Goal: Task Accomplishment & Management: Manage account settings

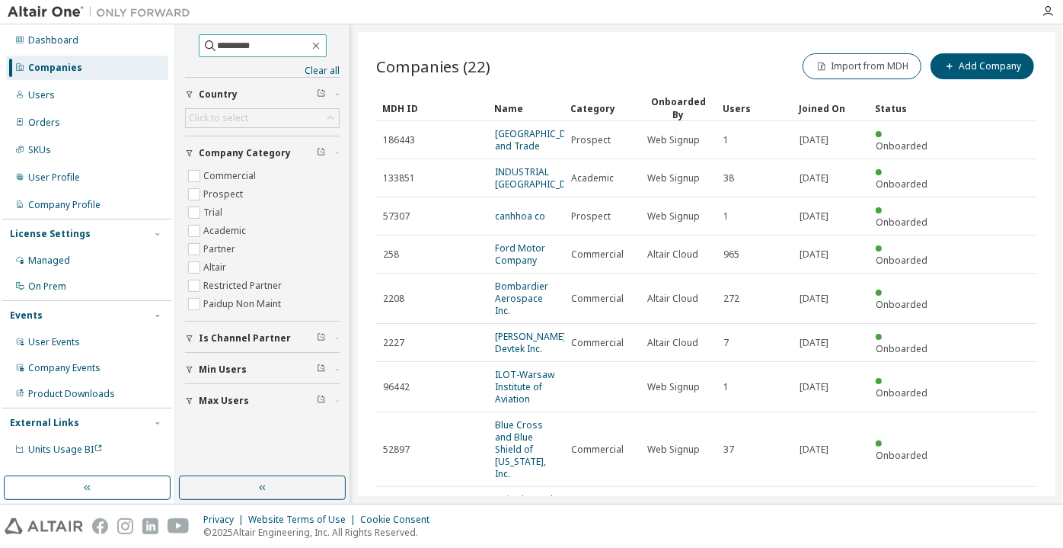
type input "*********"
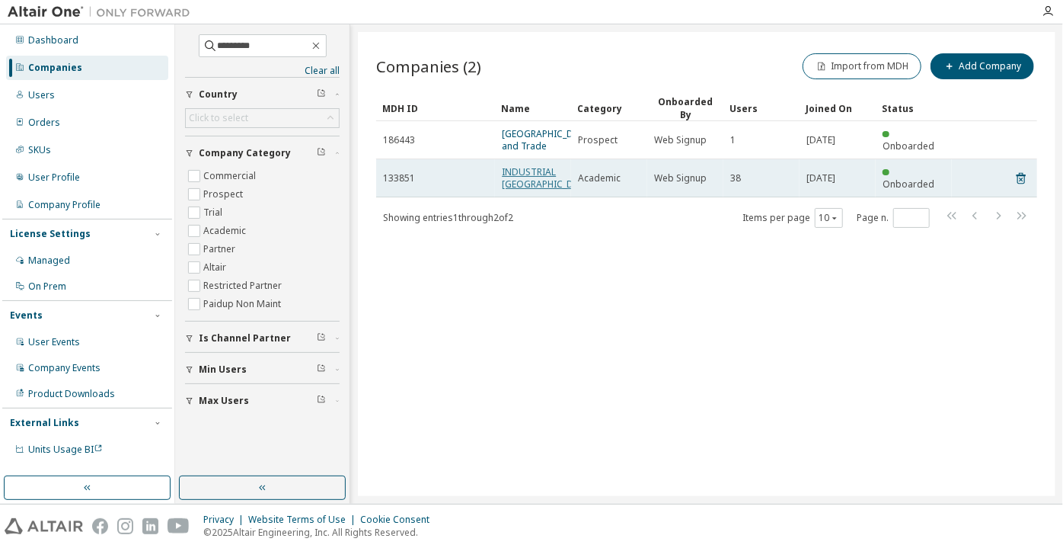
click at [536, 190] on link "INDUSTRIAL [GEOGRAPHIC_DATA]" at bounding box center [547, 177] width 91 height 25
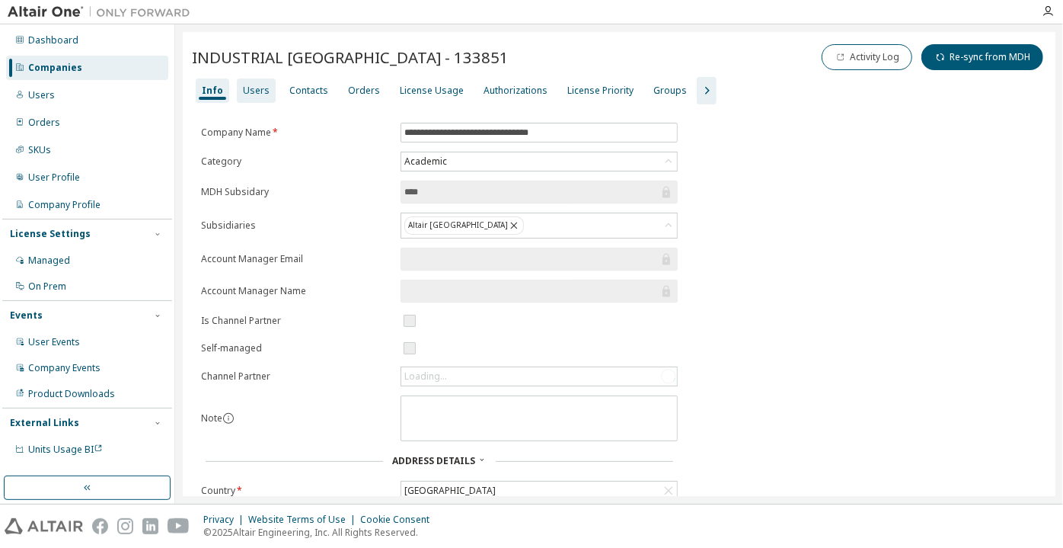
click at [263, 87] on div "Users" at bounding box center [256, 91] width 27 height 12
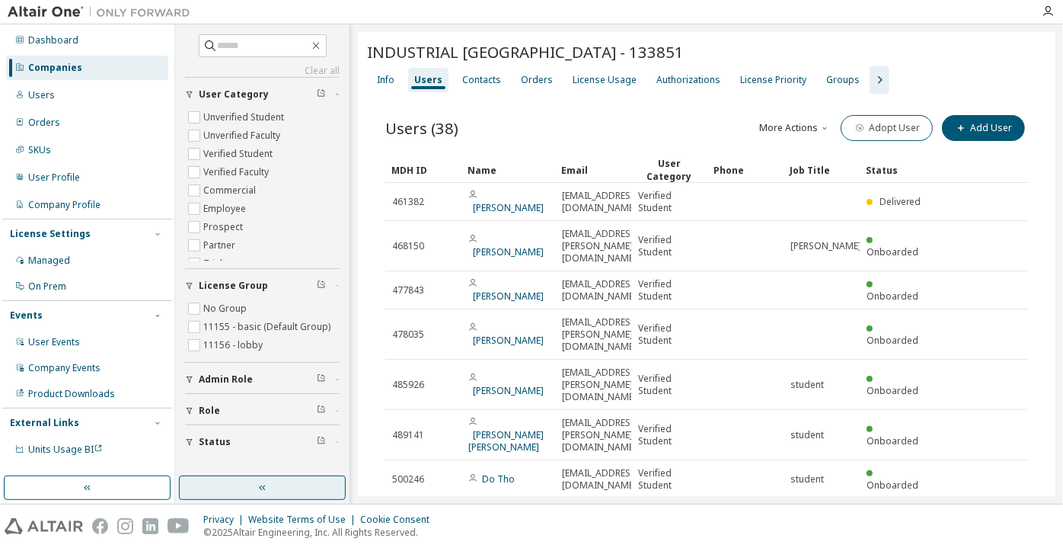
click at [322, 489] on button "button" at bounding box center [262, 487] width 167 height 24
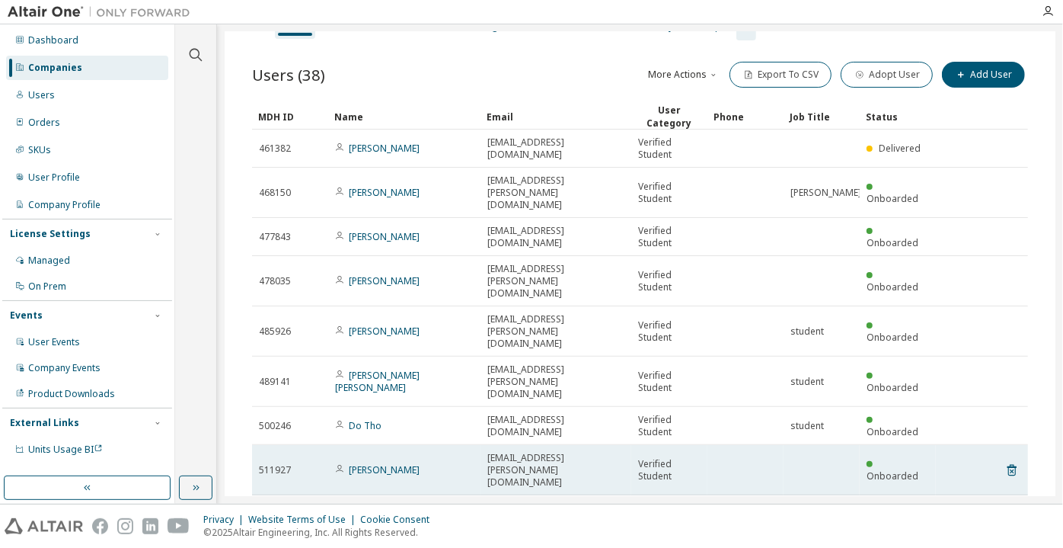
scroll to position [138, 0]
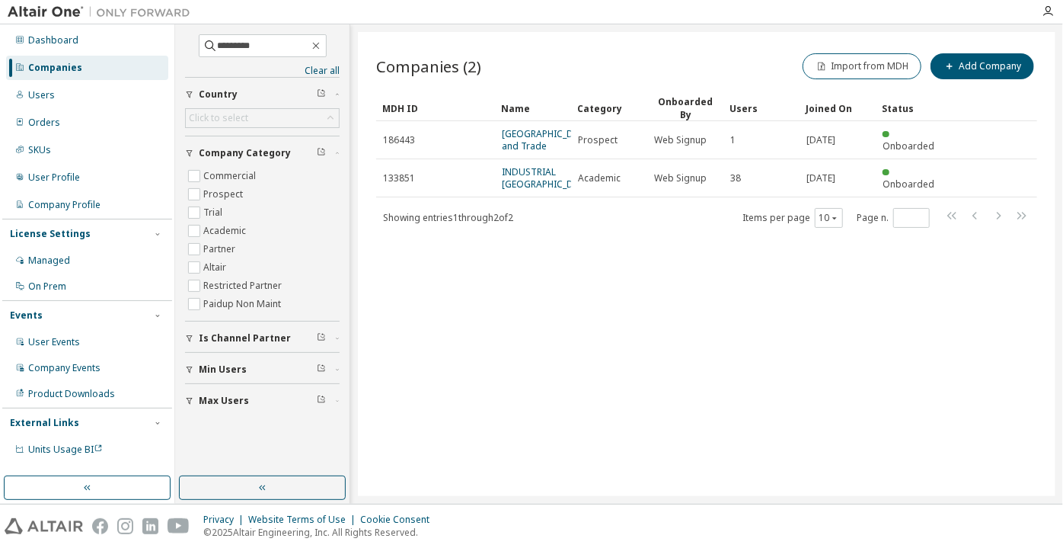
click at [535, 152] on link "[GEOGRAPHIC_DATA] and Trade" at bounding box center [547, 139] width 91 height 25
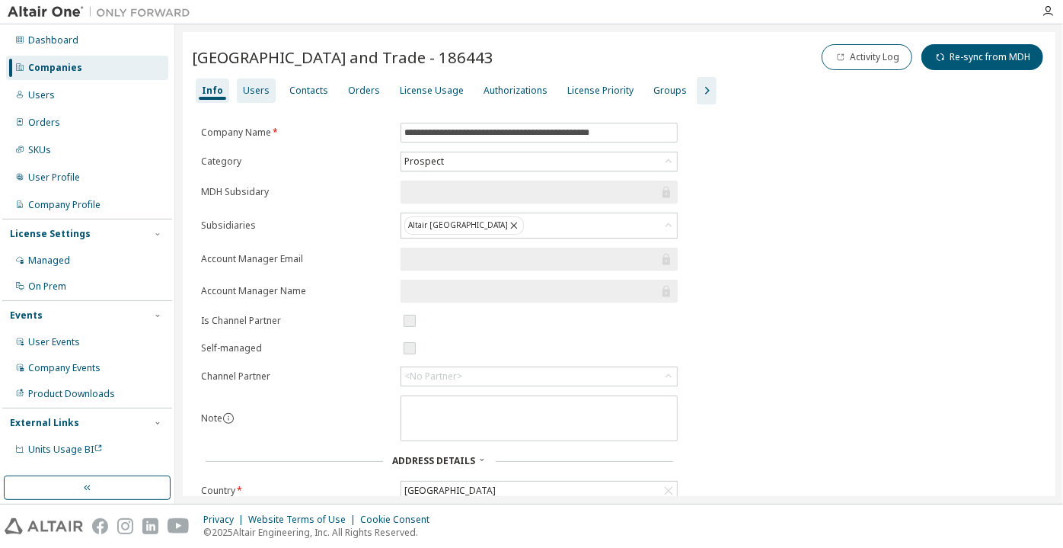
click at [260, 97] on div "Users" at bounding box center [256, 91] width 27 height 12
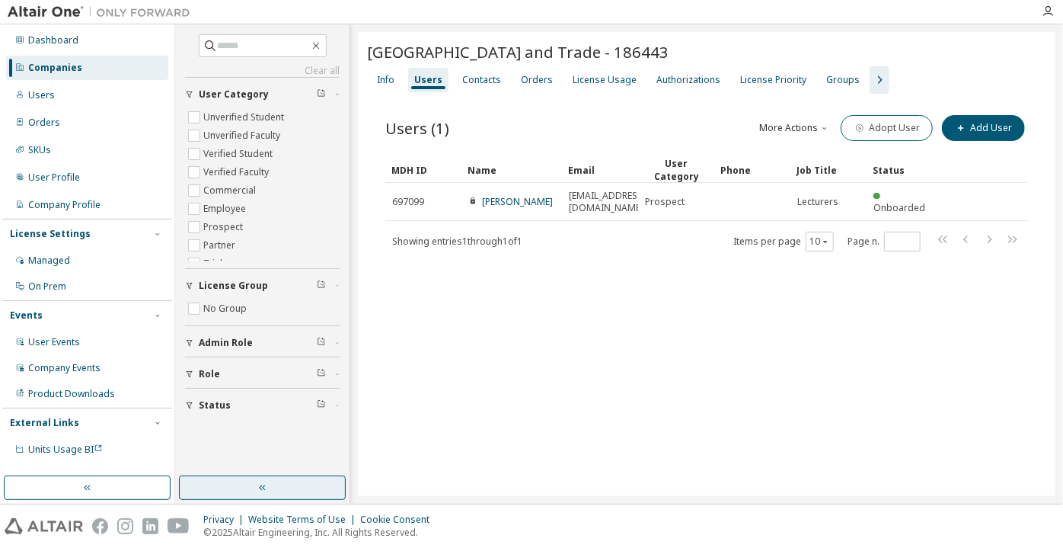
click at [295, 481] on button "button" at bounding box center [262, 487] width 167 height 24
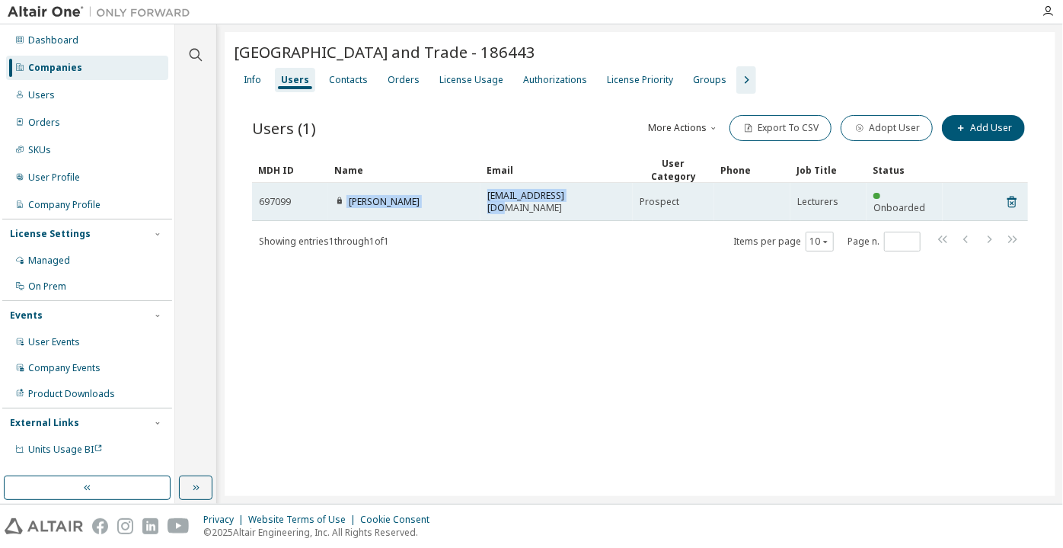
drag, startPoint x: 587, startPoint y: 214, endPoint x: 346, endPoint y: 211, distance: 240.7
click at [346, 211] on tr "697099 [PERSON_NAME] [EMAIL_ADDRESS][DOMAIN_NAME] Prospect Lecturers Onboarded" at bounding box center [640, 202] width 776 height 38
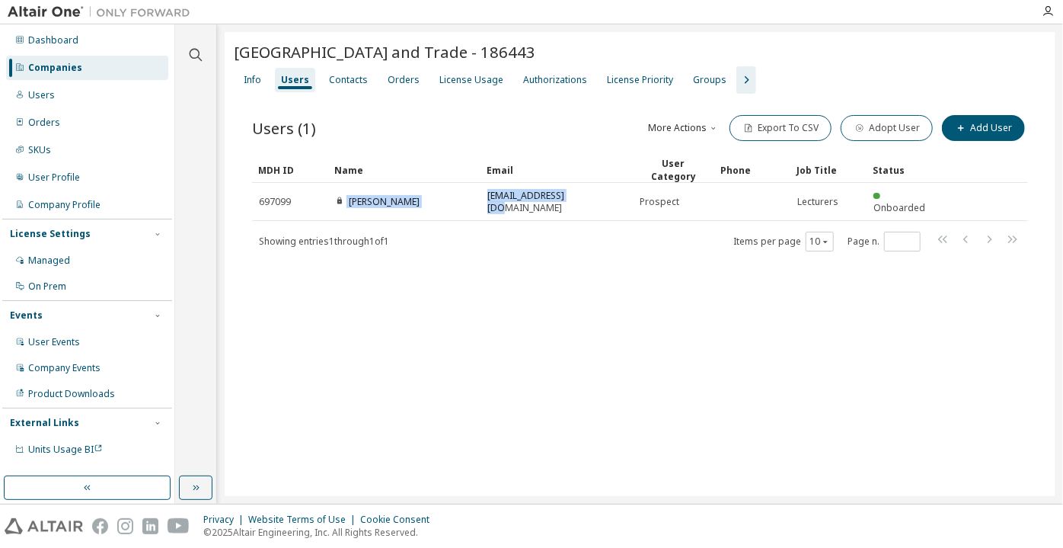
copy tr "[PERSON_NAME] [EMAIL_ADDRESS][DOMAIN_NAME]"
click at [591, 283] on div "Users (1) More Actions Import From CSV Export To CSV Adopt User Add User Clear …" at bounding box center [640, 193] width 813 height 198
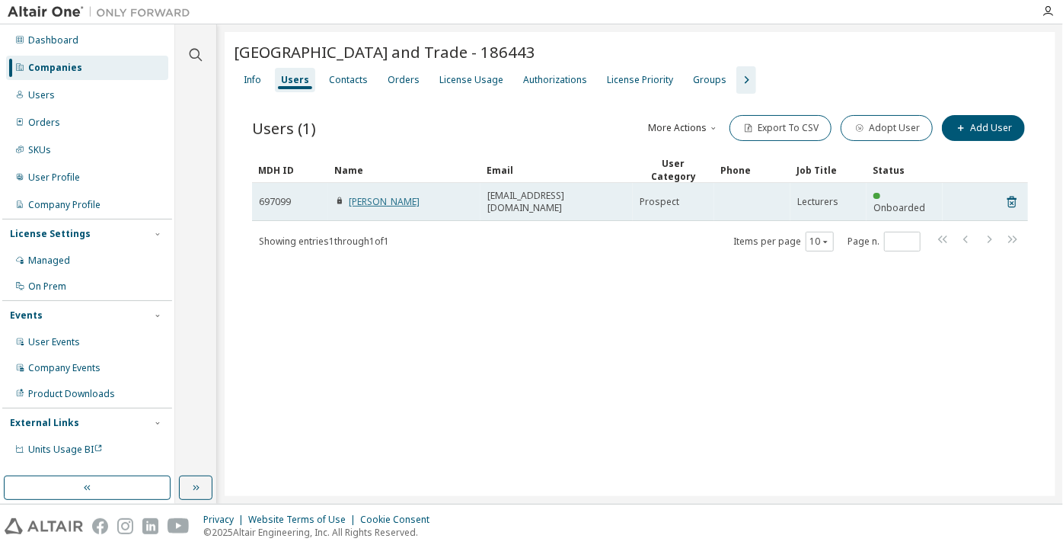
click at [404, 208] on link "[PERSON_NAME]" at bounding box center [384, 201] width 71 height 13
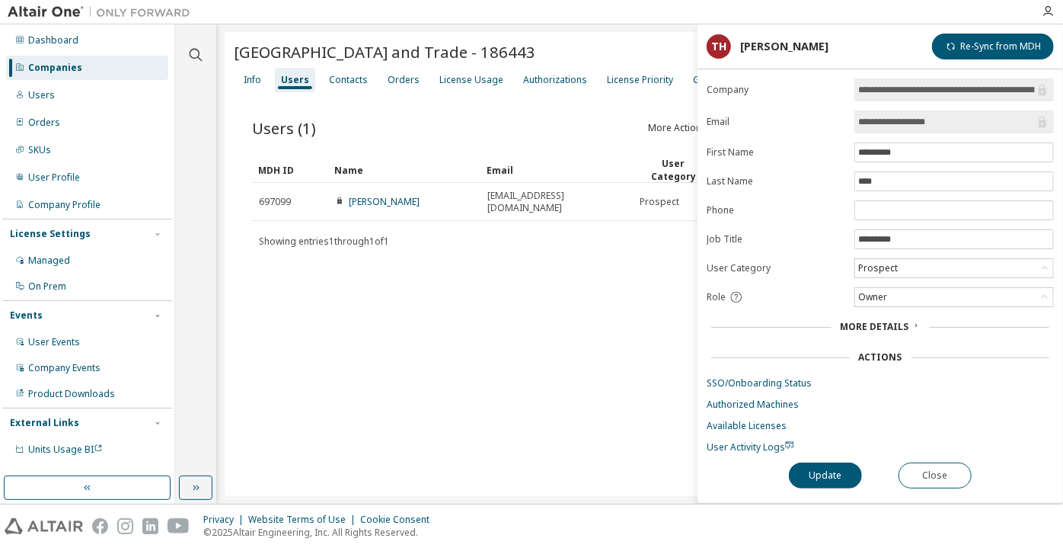
click at [244, 66] on div "[GEOGRAPHIC_DATA] and Trade - 186443" at bounding box center [640, 53] width 813 height 25
click at [919, 264] on div "Prospect" at bounding box center [954, 268] width 198 height 18
click at [254, 86] on div "Info" at bounding box center [253, 80] width 18 height 12
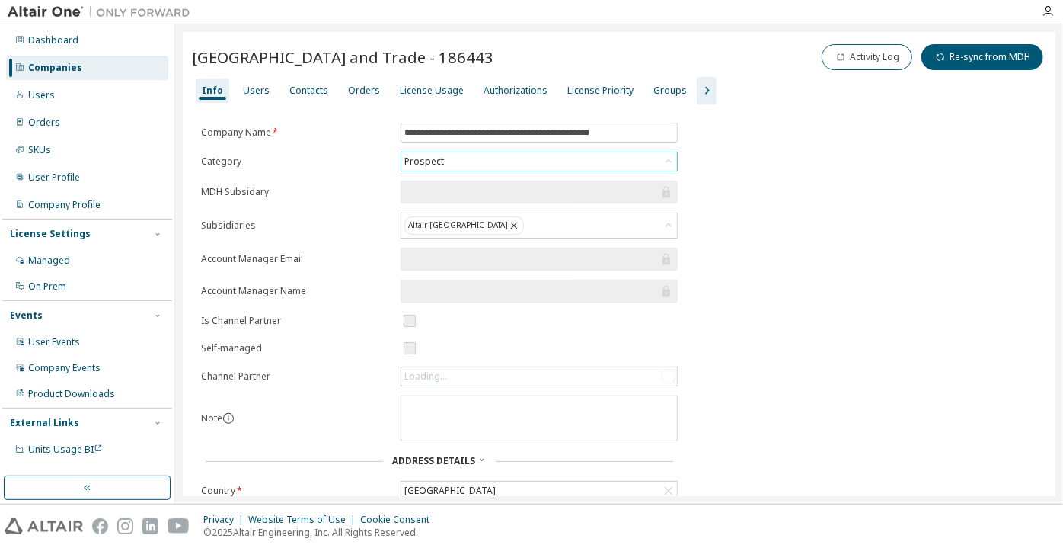
click at [457, 168] on div "Prospect" at bounding box center [539, 161] width 276 height 18
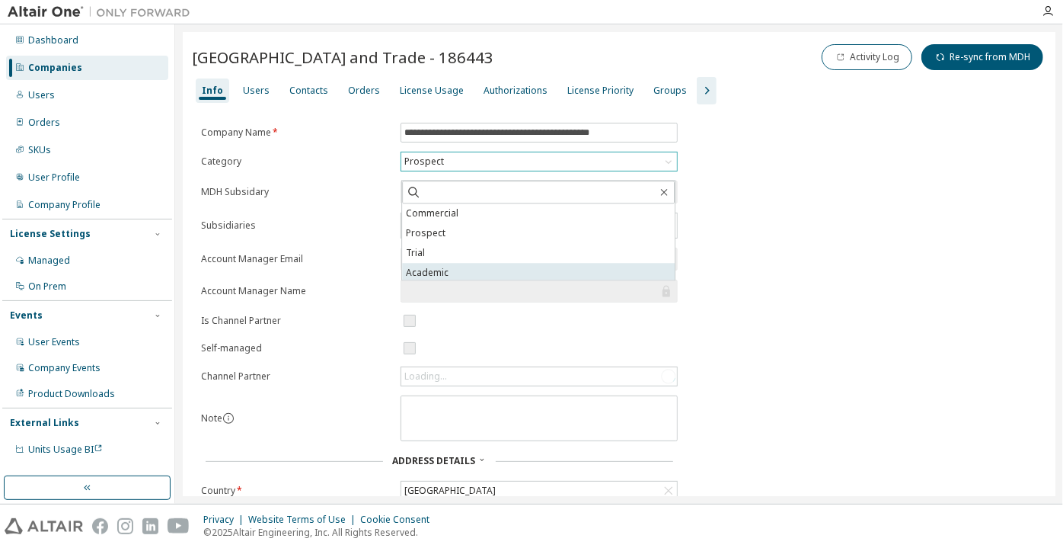
click at [445, 269] on li "Academic" at bounding box center [538, 273] width 273 height 20
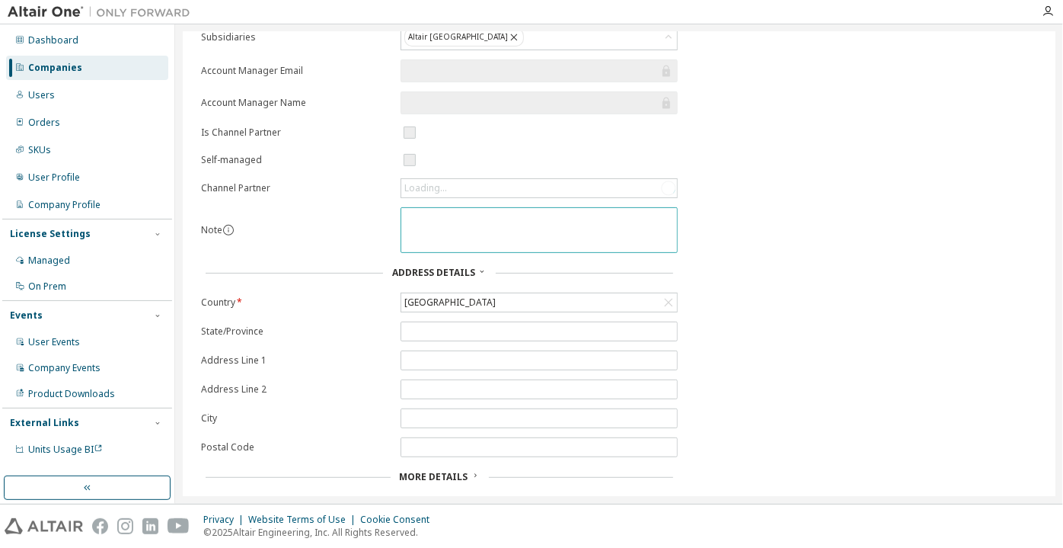
scroll to position [227, 0]
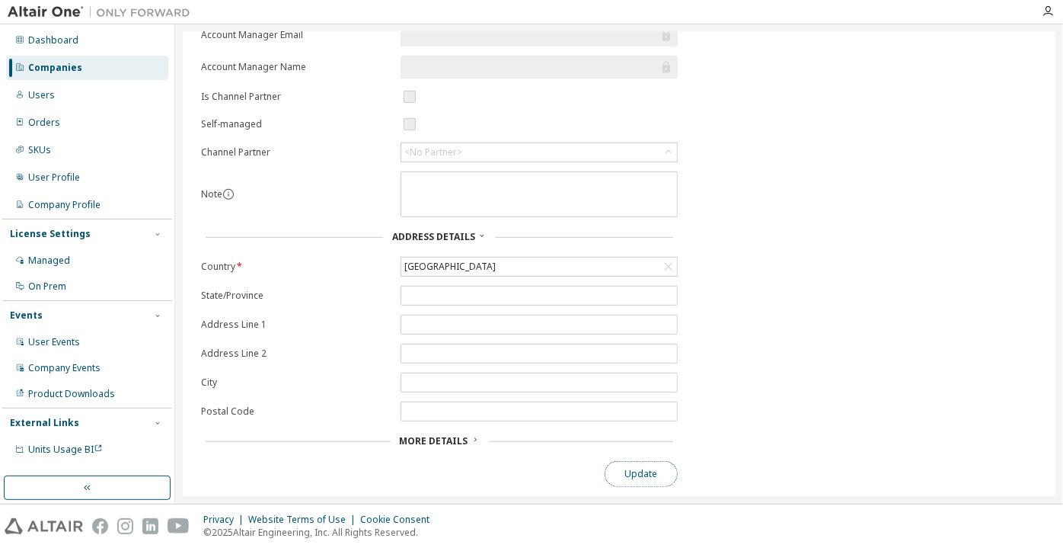
click at [621, 478] on button "Update" at bounding box center [641, 474] width 73 height 26
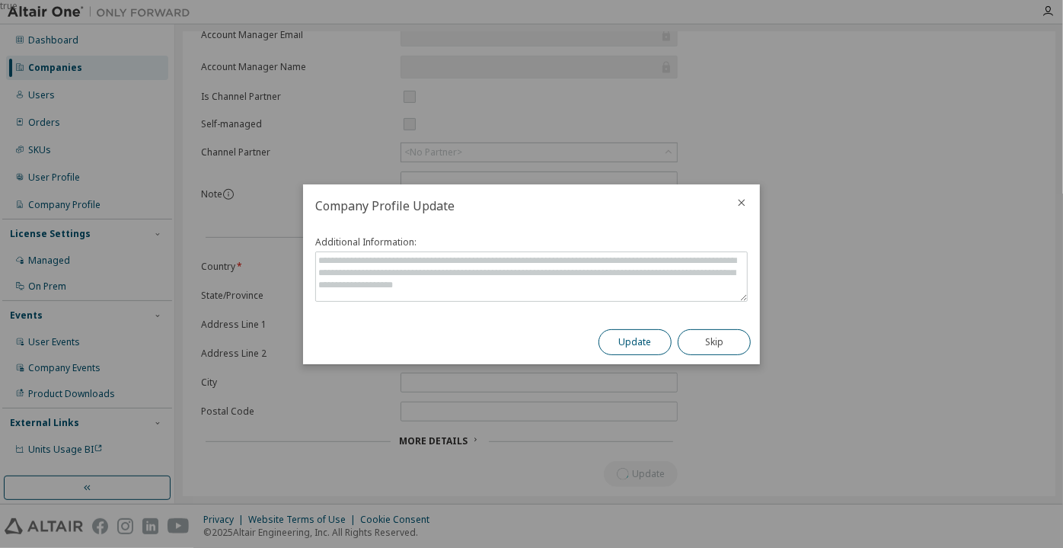
click at [631, 343] on button "Update" at bounding box center [635, 342] width 73 height 26
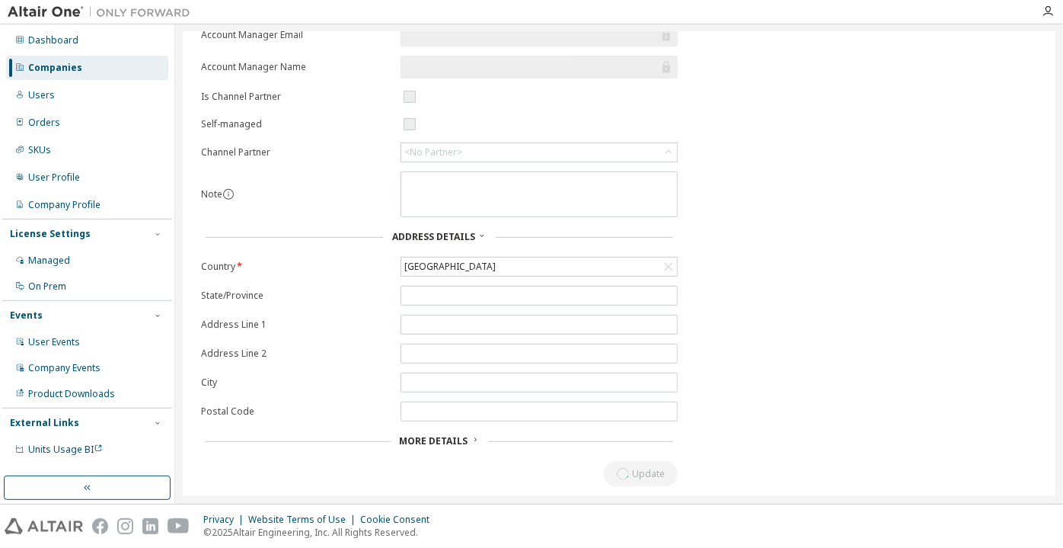
scroll to position [0, 0]
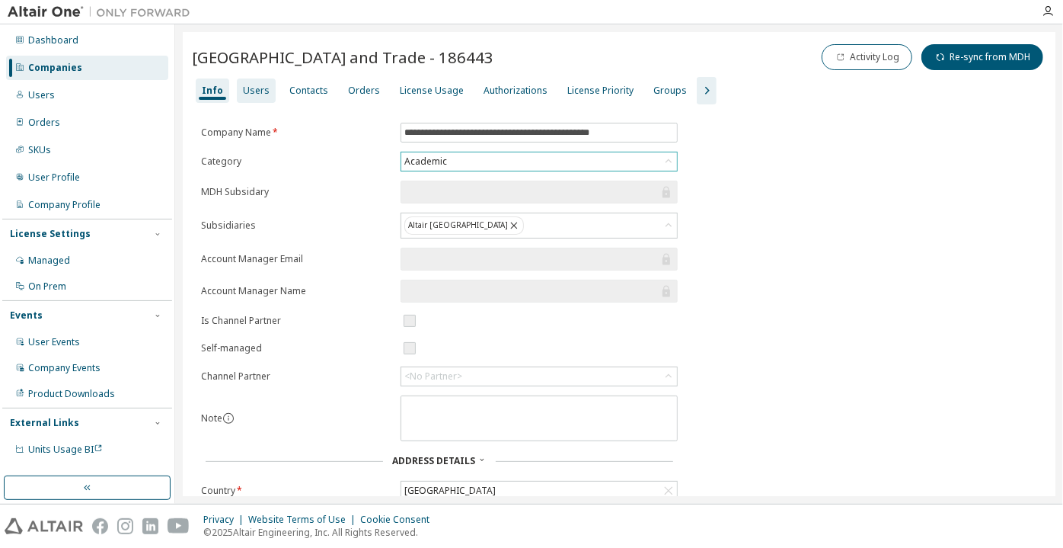
click at [246, 97] on div "Users" at bounding box center [256, 91] width 27 height 12
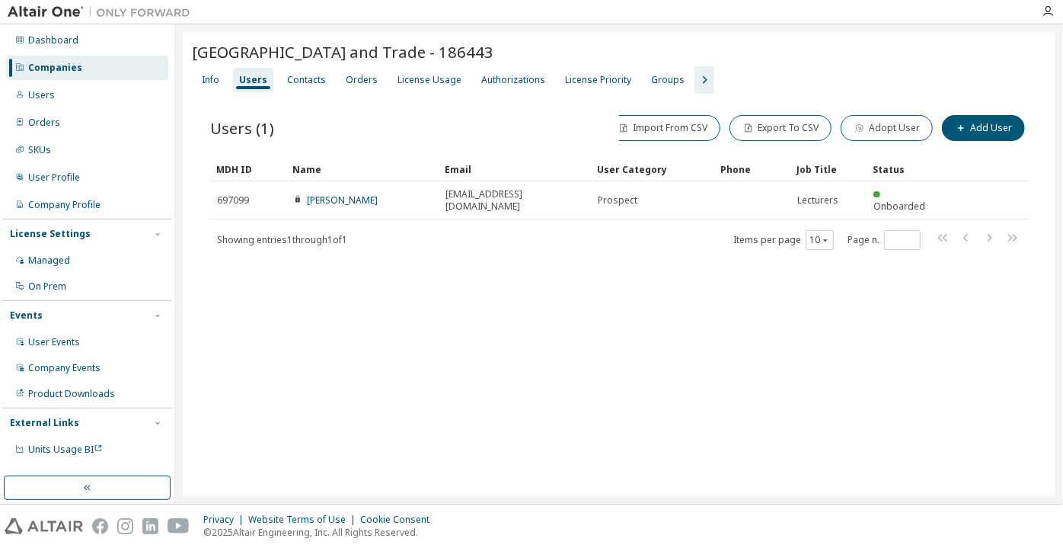
click at [221, 93] on div "[GEOGRAPHIC_DATA] and Trade - 186443 Clear Load Save Save As Field Operator Val…" at bounding box center [619, 263] width 888 height 479
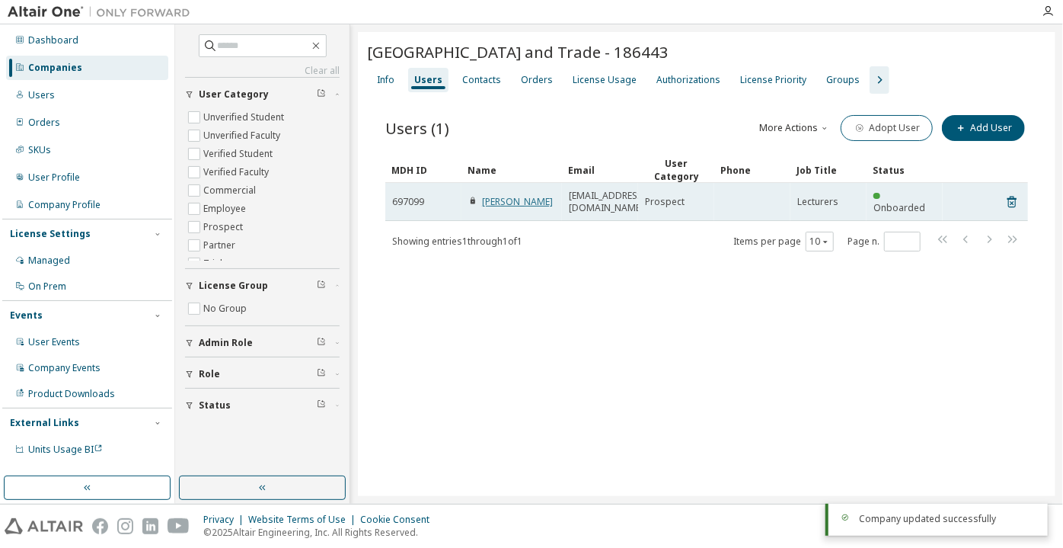
click at [526, 208] on link "[PERSON_NAME]" at bounding box center [517, 201] width 71 height 13
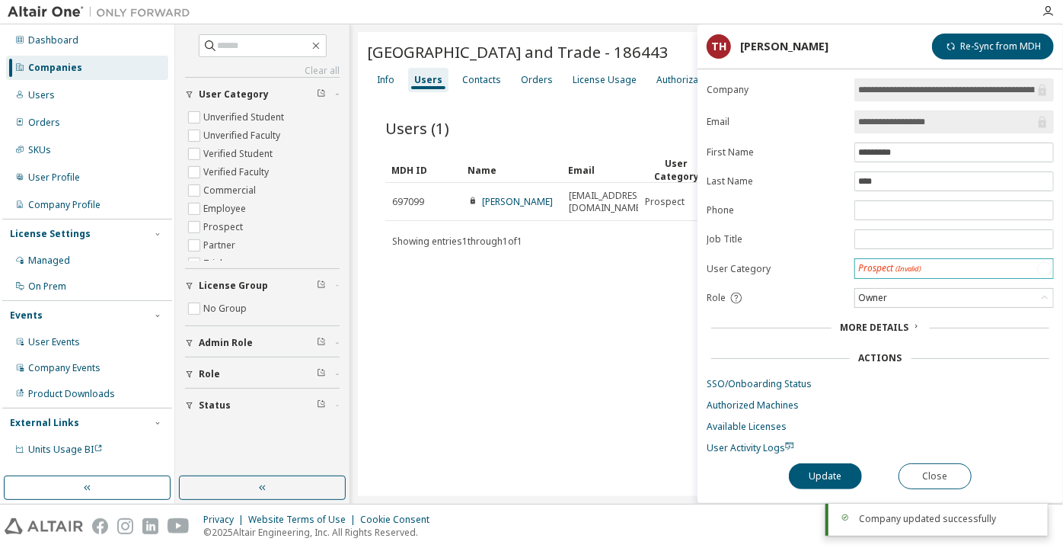
click at [890, 262] on div "Prospect (Invalid)" at bounding box center [889, 268] width 63 height 13
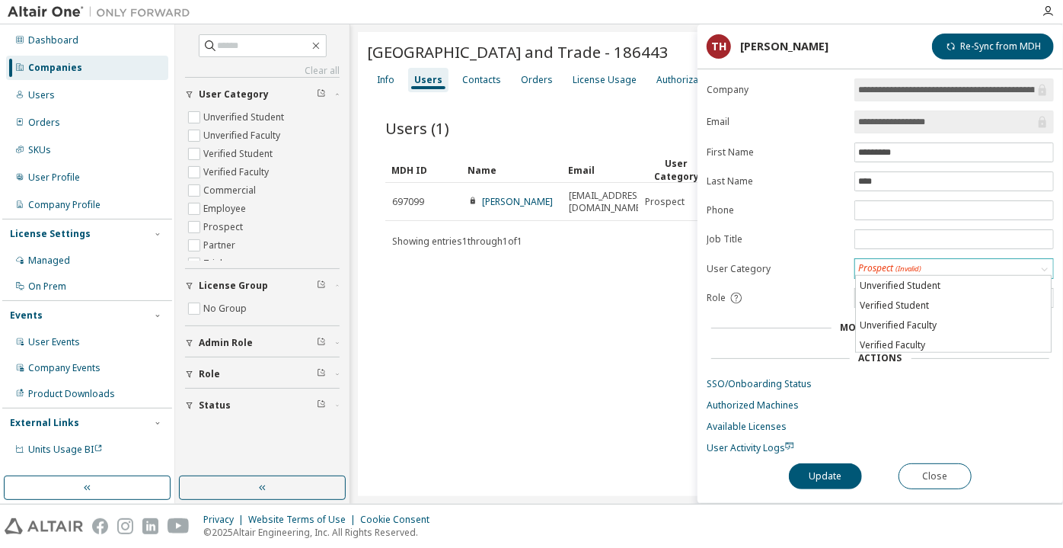
click at [878, 259] on div "Prospect (Invalid)" at bounding box center [954, 268] width 198 height 19
click at [878, 263] on div "Prospect (Invalid)" at bounding box center [889, 268] width 63 height 13
click at [867, 343] on li "Verified Faculty" at bounding box center [953, 345] width 195 height 20
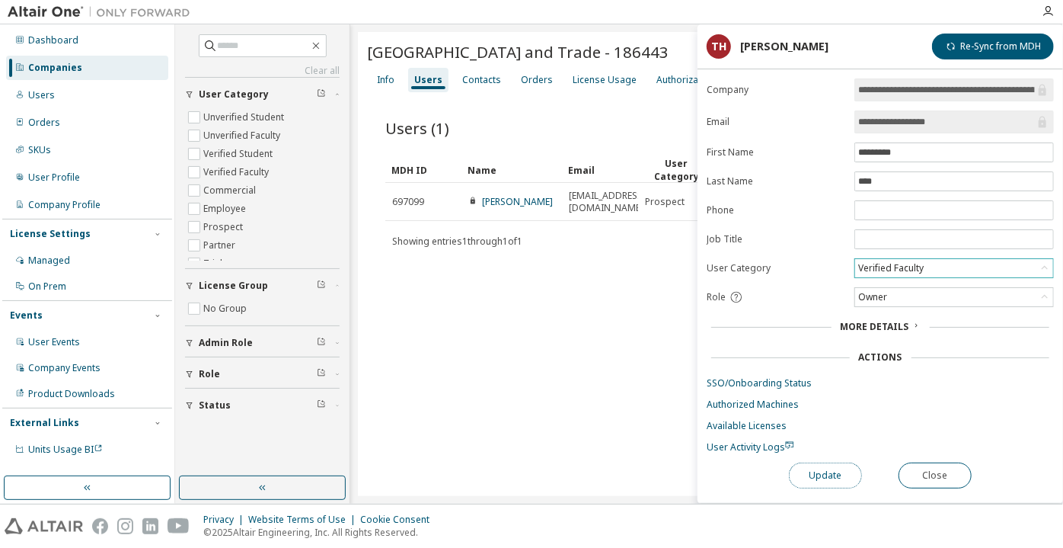
click at [825, 473] on button "Update" at bounding box center [825, 475] width 73 height 26
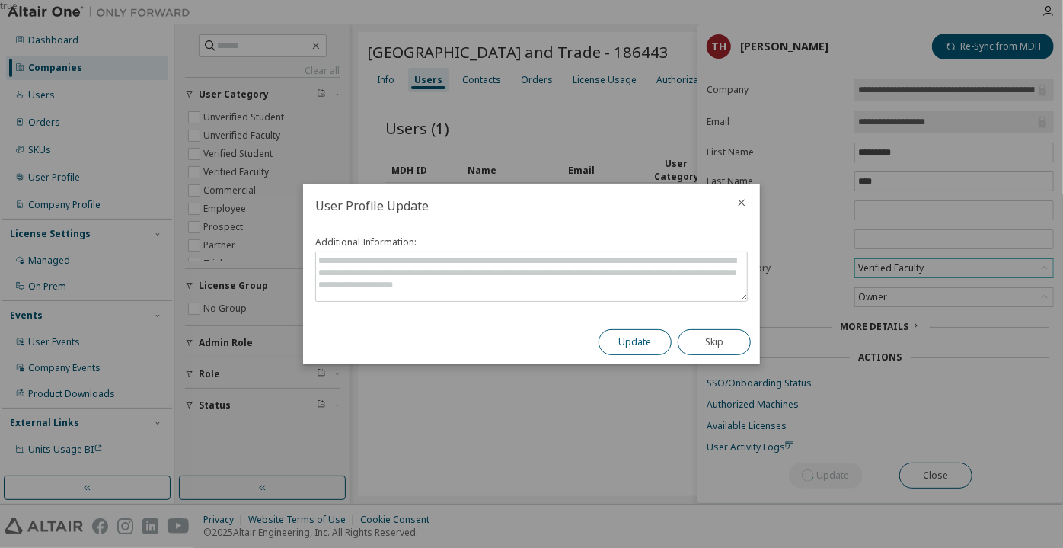
click at [619, 351] on button "Update" at bounding box center [635, 342] width 73 height 26
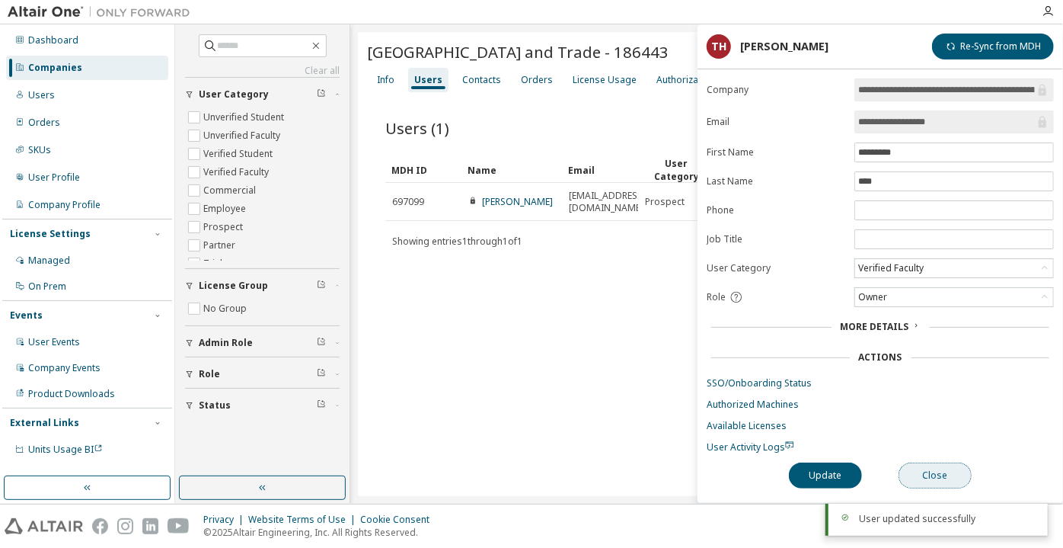
click at [931, 478] on button "Close" at bounding box center [935, 475] width 73 height 26
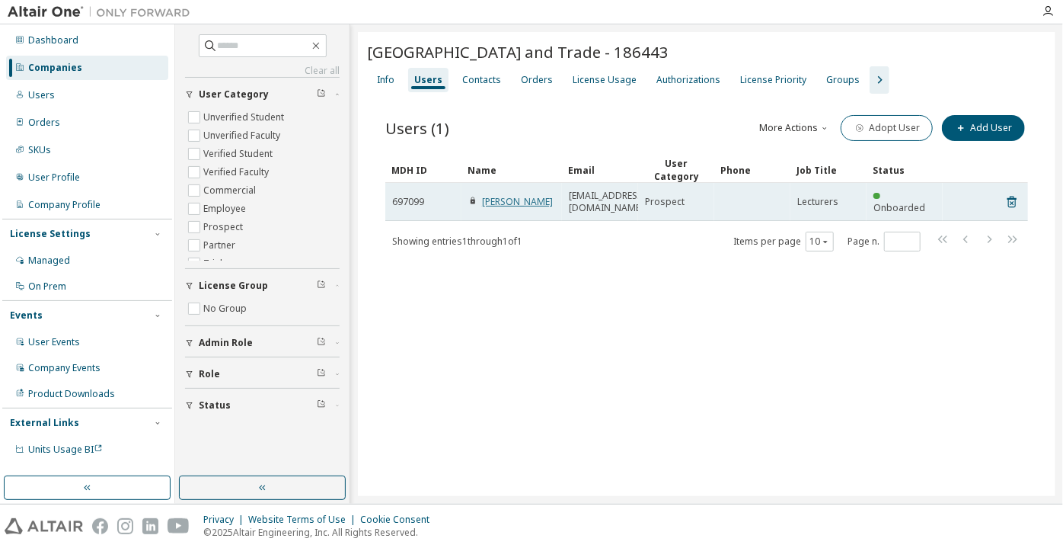
click at [512, 208] on link "[PERSON_NAME]" at bounding box center [517, 201] width 71 height 13
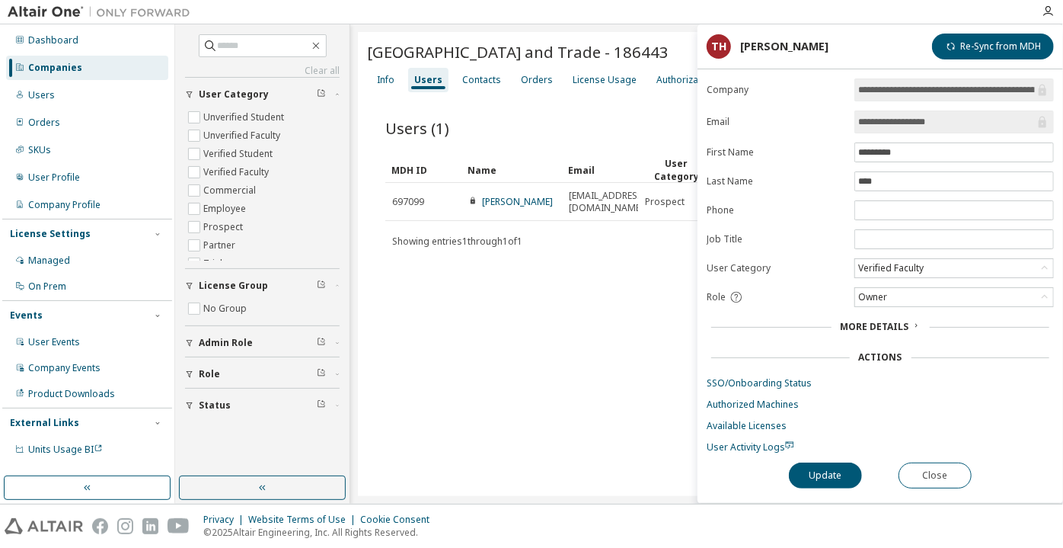
click at [599, 139] on div "Users (1) More Actions Import From CSV Export To CSV Adopt User Add User" at bounding box center [706, 128] width 643 height 32
click at [942, 486] on div "**********" at bounding box center [881, 290] width 366 height 424
click at [936, 474] on button "Close" at bounding box center [935, 475] width 73 height 26
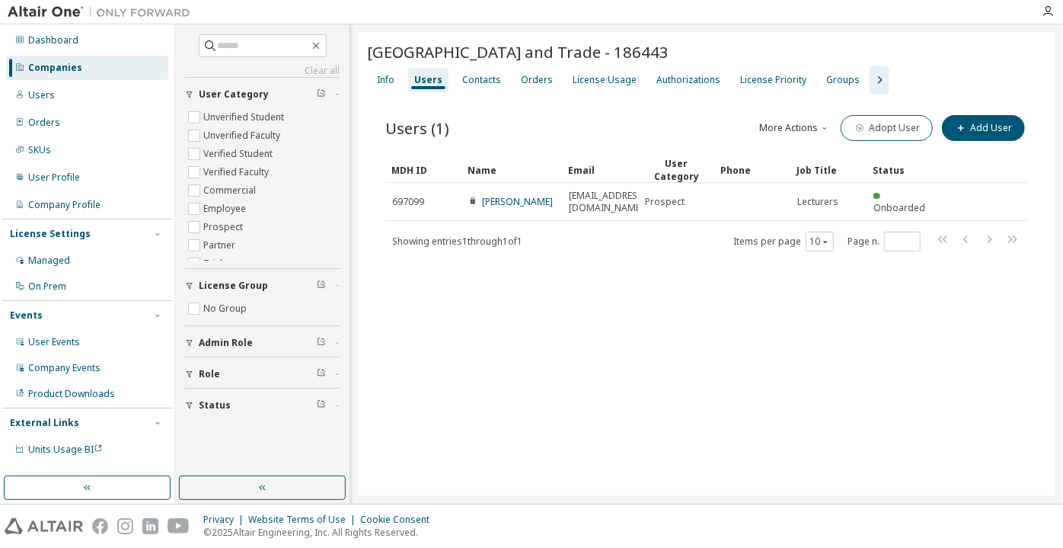
drag, startPoint x: 868, startPoint y: 79, endPoint x: 865, endPoint y: 96, distance: 17.0
click at [865, 94] on div "[GEOGRAPHIC_DATA] of Industry and Trade - 186443 Clear Load Save Save As Field …" at bounding box center [707, 264] width 698 height 464
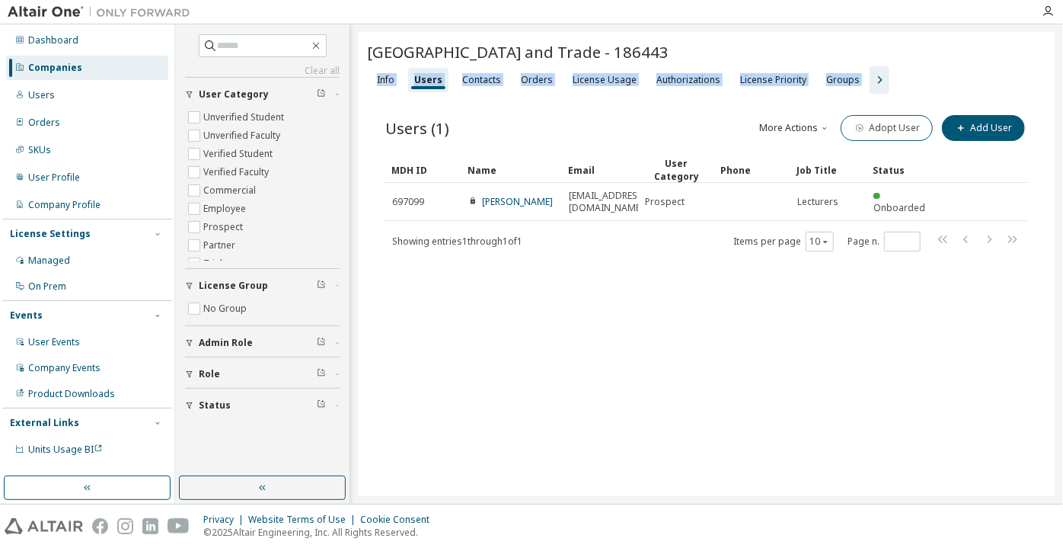
click at [870, 89] on icon "button" at bounding box center [879, 80] width 18 height 18
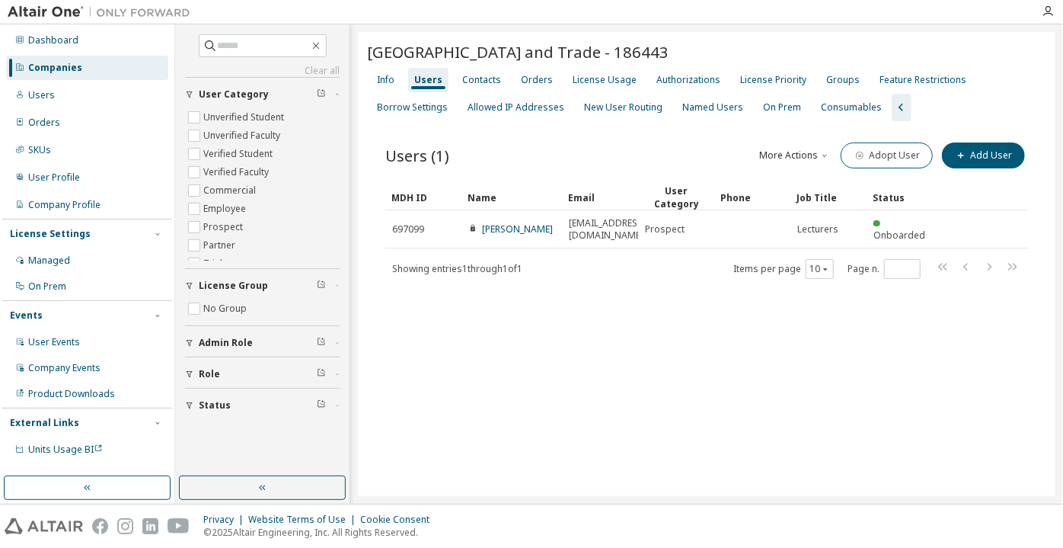
click at [652, 148] on div "Users (1) More Actions Import From CSV Export To CSV Adopt User Add User Clear …" at bounding box center [706, 220] width 679 height 198
click at [866, 161] on span "button" at bounding box center [860, 155] width 12 height 12
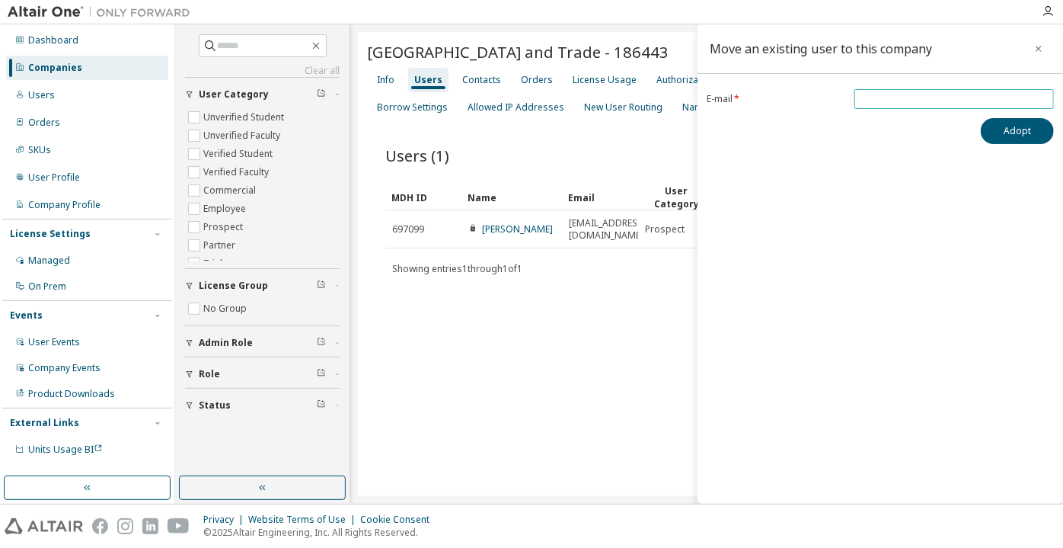
click at [886, 107] on div "E-mail * Adopt" at bounding box center [881, 116] width 366 height 55
click at [886, 107] on span at bounding box center [954, 99] width 200 height 20
click at [885, 100] on input "email" at bounding box center [954, 99] width 192 height 12
paste input "**********"
type input "**********"
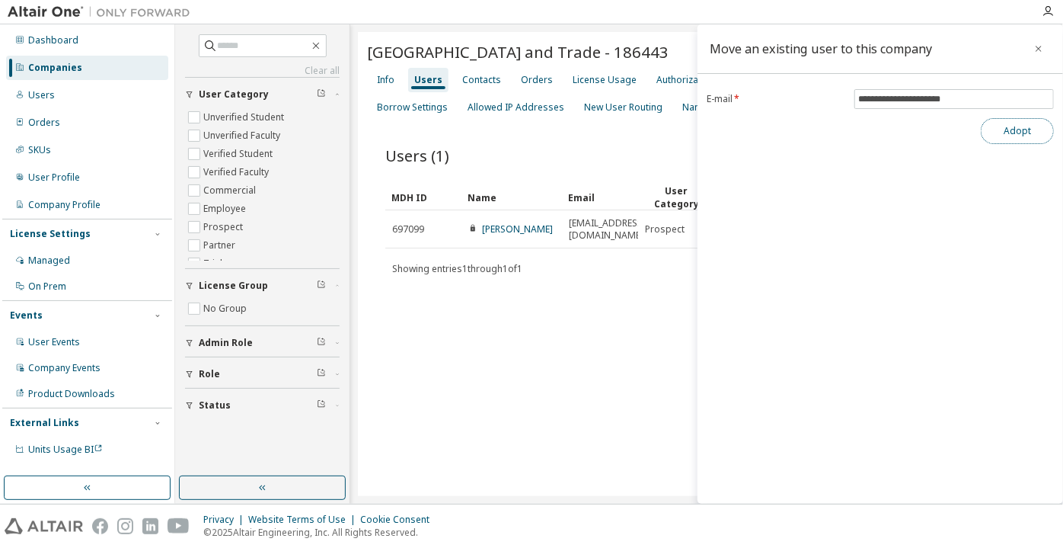
click at [993, 133] on button "Adopt" at bounding box center [1017, 131] width 73 height 26
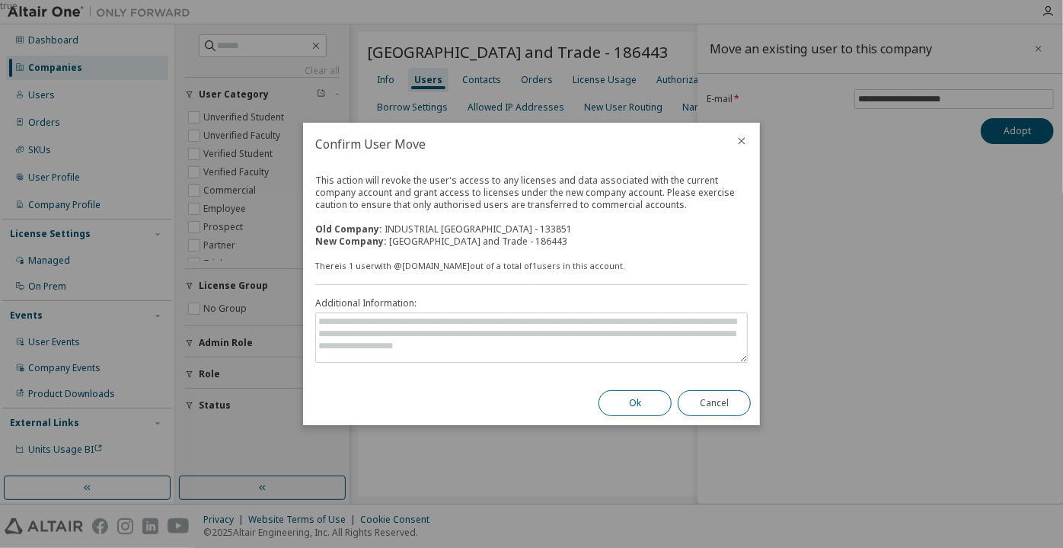
click at [634, 408] on button "Ok" at bounding box center [635, 403] width 73 height 26
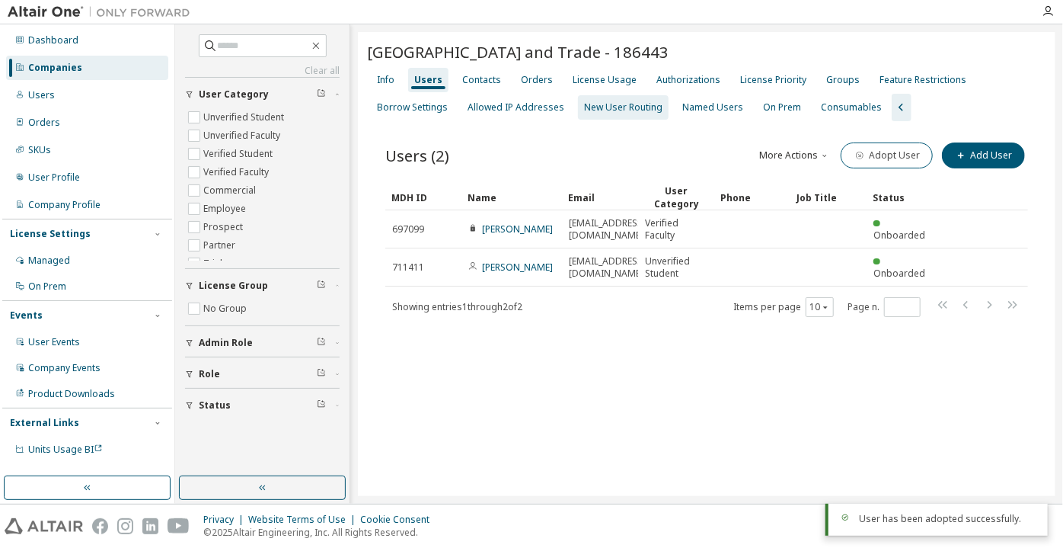
click at [608, 113] on div "New User Routing" at bounding box center [623, 107] width 78 height 12
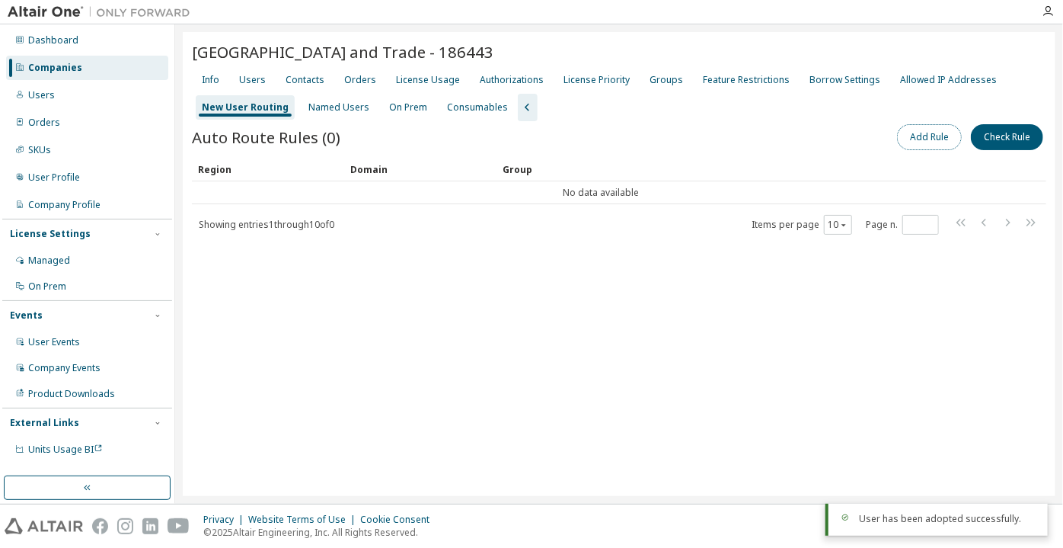
click at [902, 136] on button "Add Rule" at bounding box center [929, 137] width 65 height 26
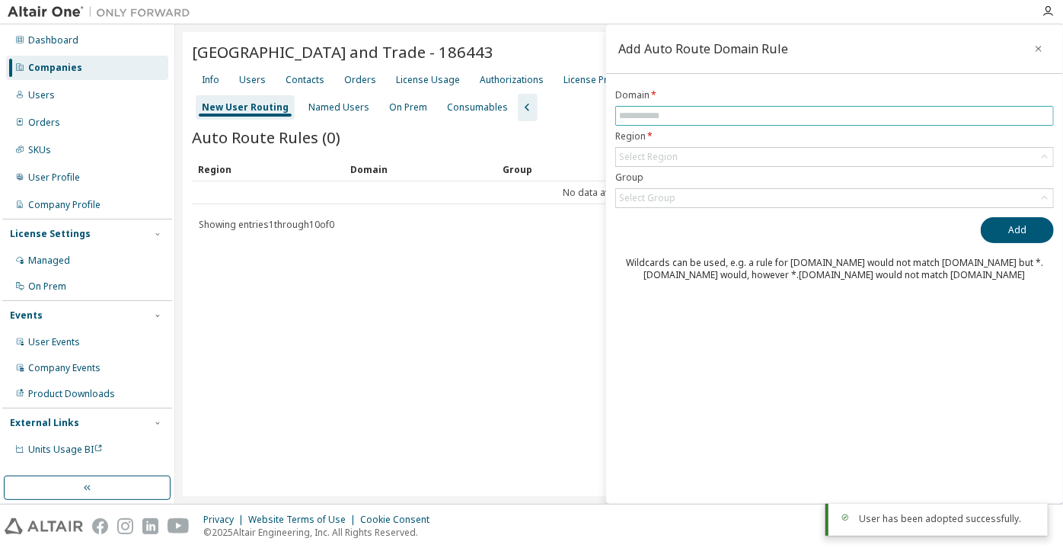
click at [825, 114] on input "text" at bounding box center [834, 116] width 431 height 12
paste input "**********"
drag, startPoint x: 679, startPoint y: 117, endPoint x: 599, endPoint y: 114, distance: 80.0
click at [599, 114] on main "**********" at bounding box center [619, 263] width 888 height 479
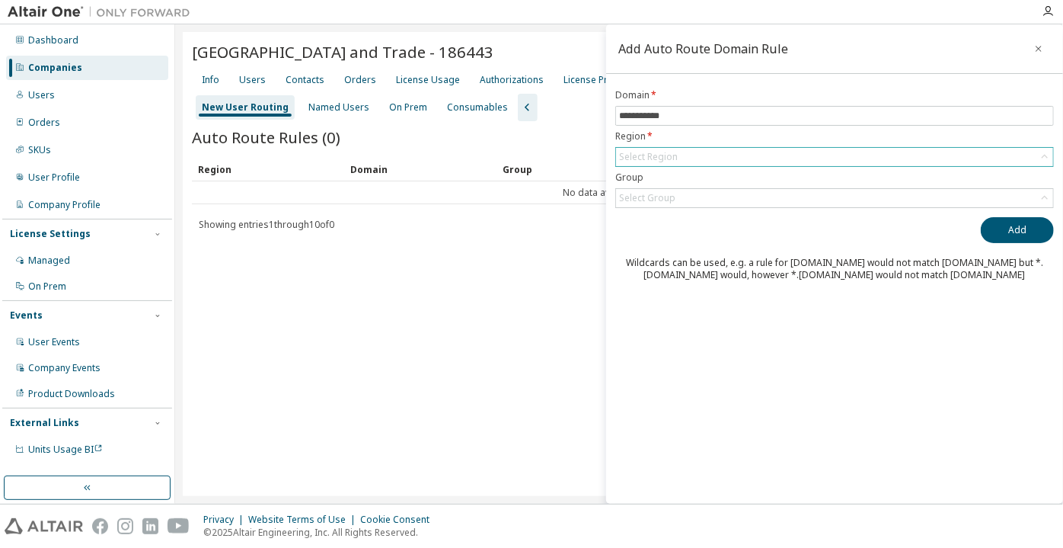
click at [650, 160] on div "Select Region" at bounding box center [648, 157] width 59 height 12
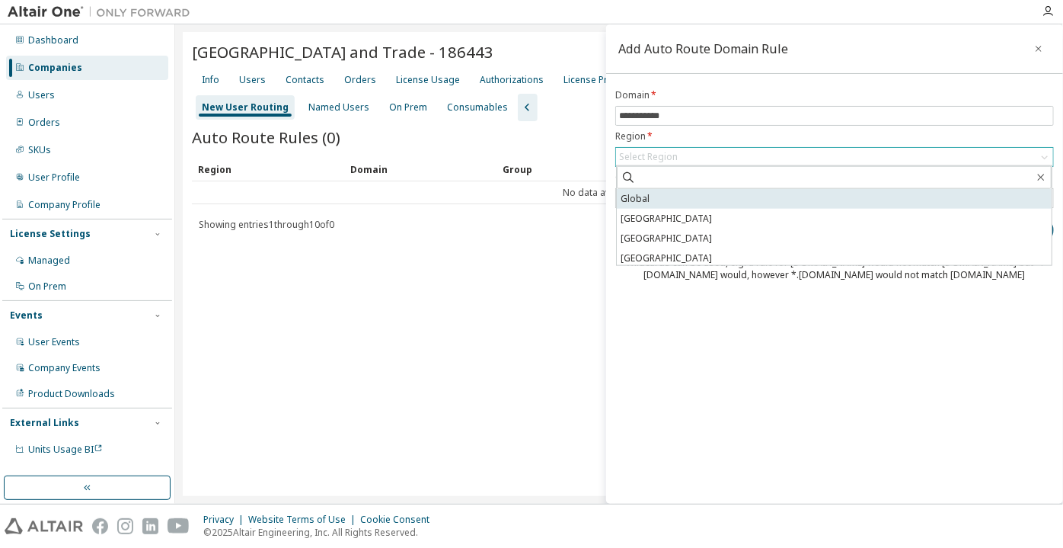
click at [659, 195] on li "Global" at bounding box center [834, 199] width 435 height 20
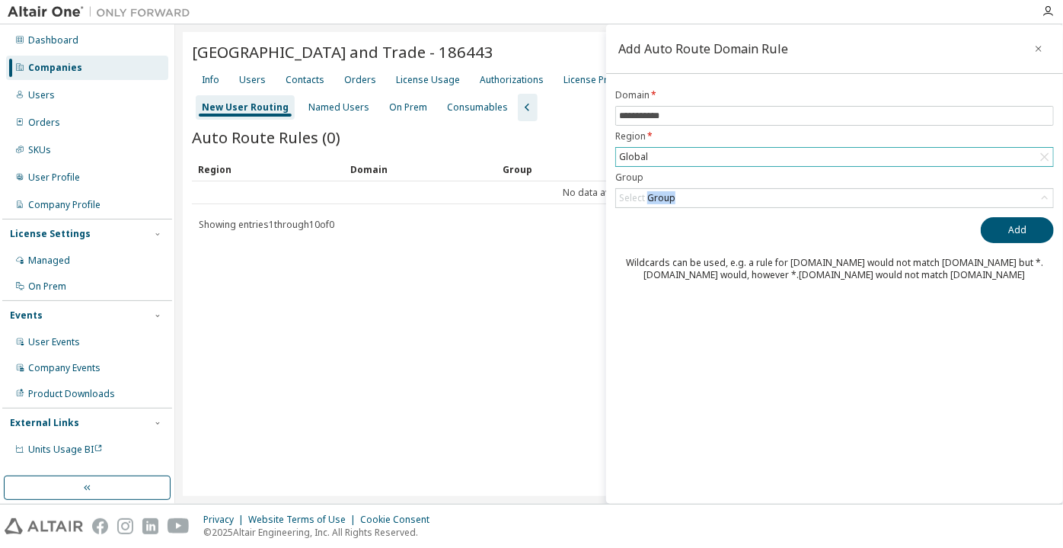
click at [659, 195] on div "Select Group" at bounding box center [647, 198] width 56 height 12
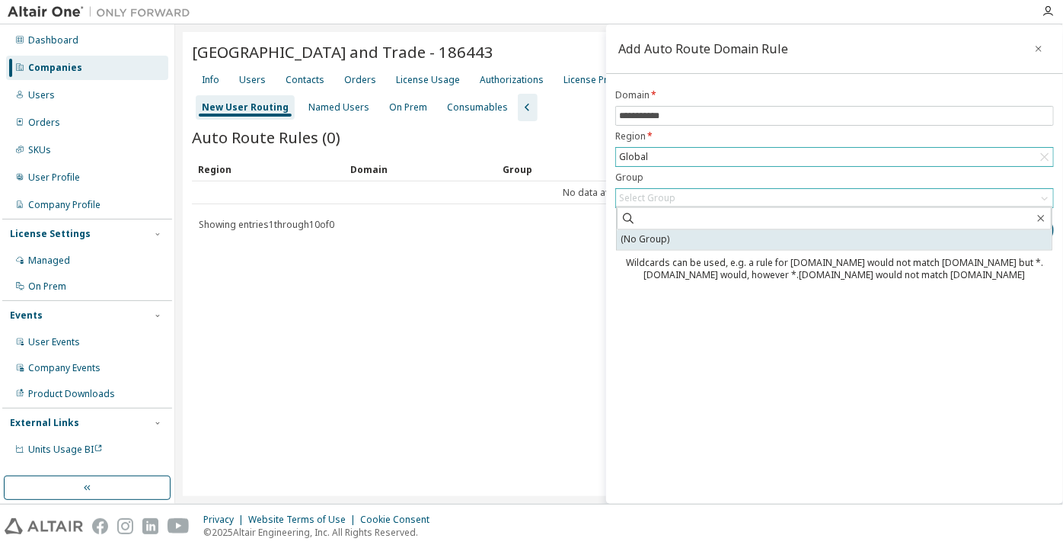
click at [662, 237] on li "(No Group)" at bounding box center [834, 240] width 435 height 20
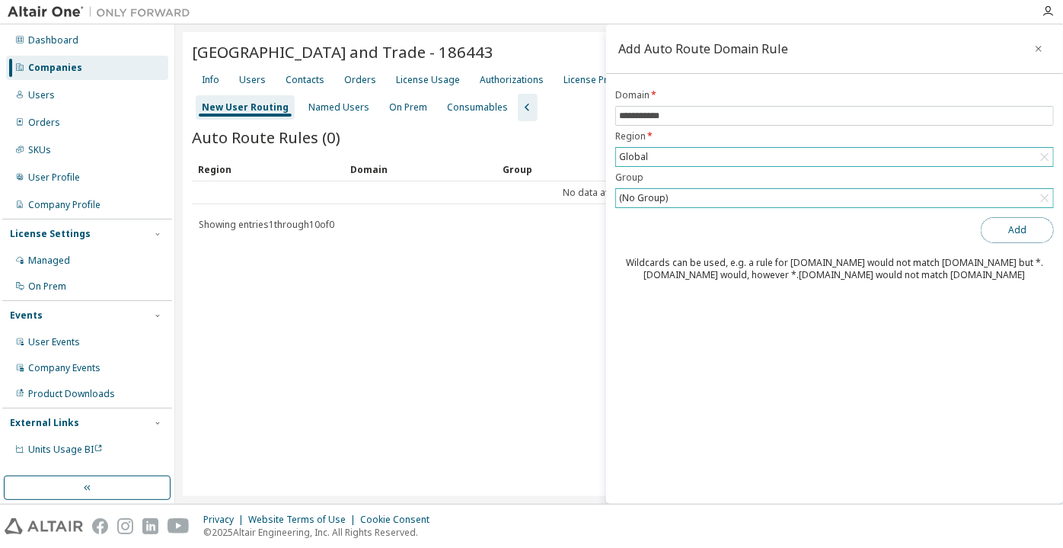
click at [1007, 234] on button "Add" at bounding box center [1017, 230] width 73 height 26
click at [619, 113] on input "**********" at bounding box center [834, 116] width 431 height 12
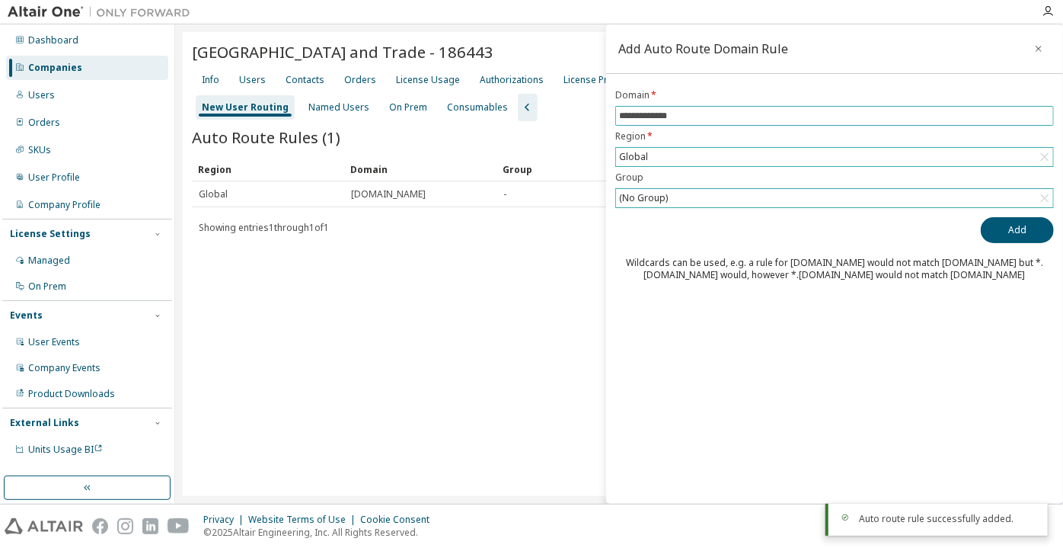
type input "**********"
click at [981, 217] on button "Add" at bounding box center [1017, 230] width 73 height 26
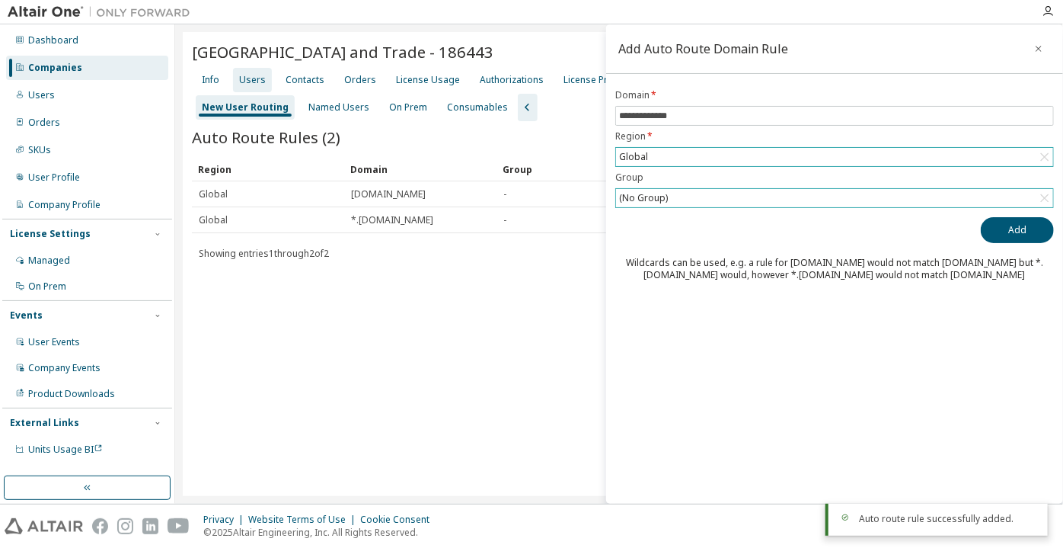
click at [259, 75] on div "Users" at bounding box center [252, 80] width 27 height 12
